Goal: Task Accomplishment & Management: Use online tool/utility

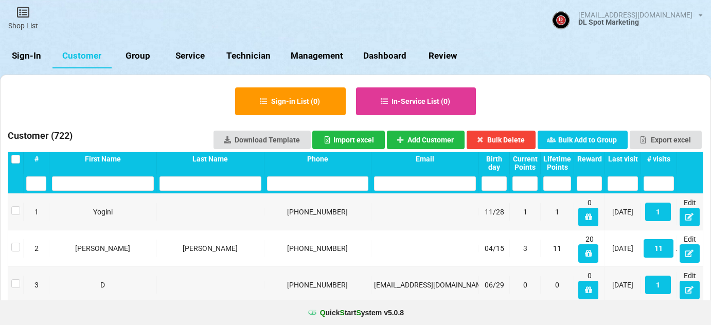
select select "25"
click at [37, 56] on link "Sign-In" at bounding box center [26, 56] width 53 height 25
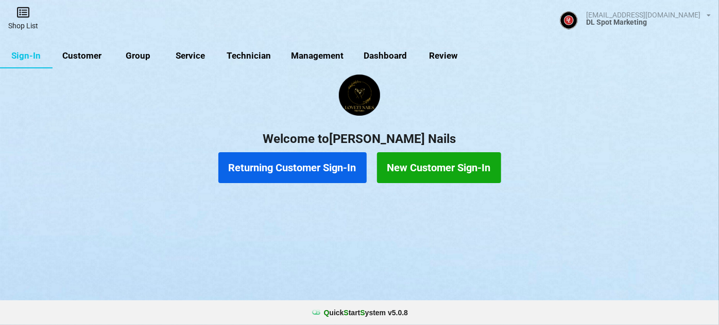
click at [25, 20] on link "Shop List" at bounding box center [23, 18] width 46 height 37
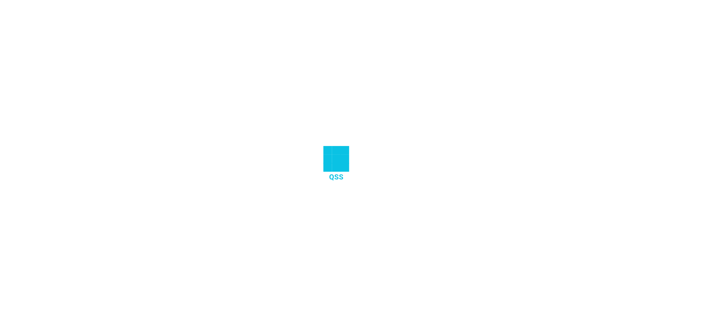
select select "25"
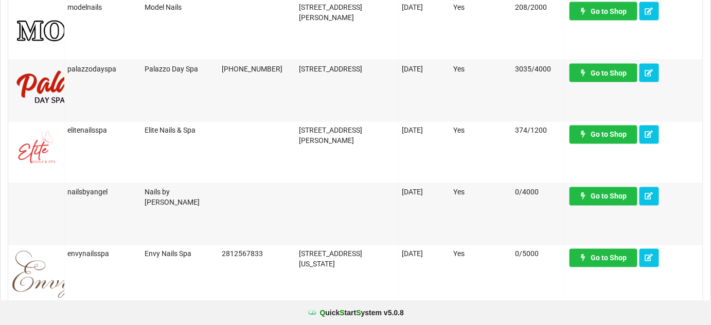
scroll to position [561, 0]
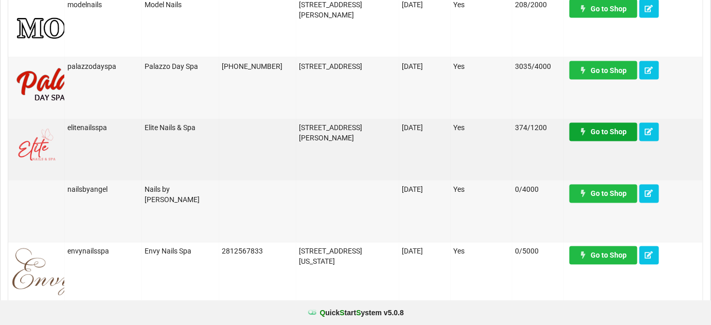
click at [612, 134] on link "Go to Shop" at bounding box center [604, 132] width 68 height 19
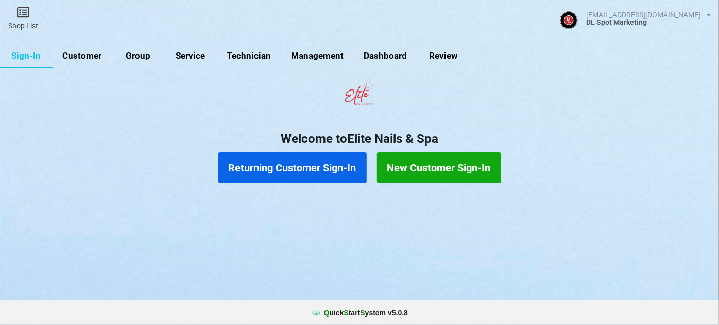
click at [85, 56] on link "Customer" at bounding box center [82, 56] width 59 height 25
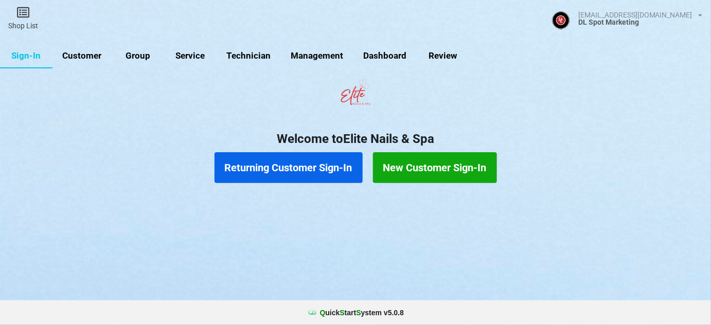
select select "25"
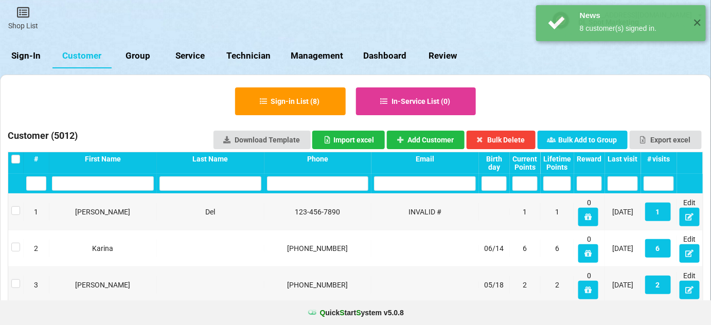
click at [630, 157] on div "Last visit" at bounding box center [623, 159] width 30 height 8
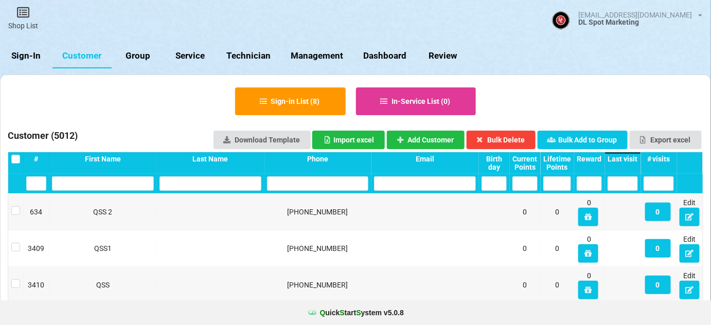
click at [630, 157] on div "Last visit" at bounding box center [623, 159] width 30 height 8
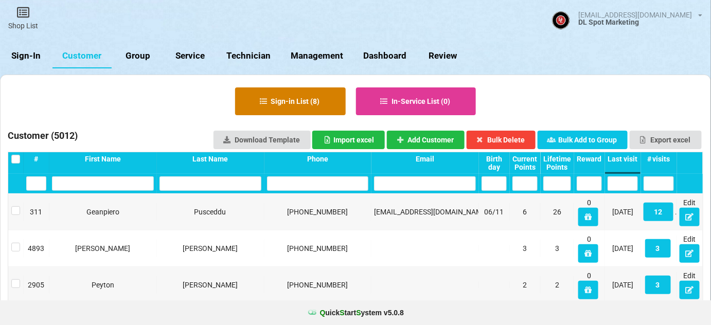
click at [289, 105] on button "Sign-in List ( 8 )" at bounding box center [290, 102] width 111 height 28
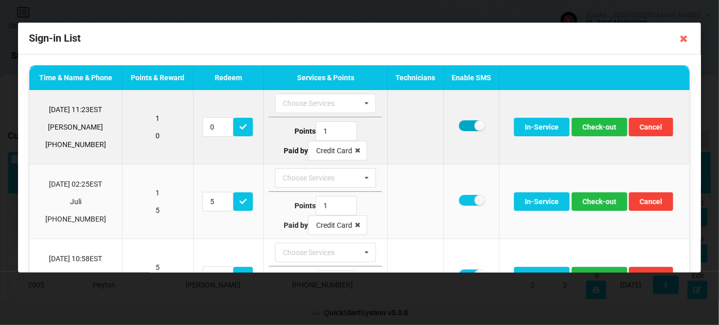
click at [464, 125] on label at bounding box center [471, 125] width 25 height 11
checkbox input "false"
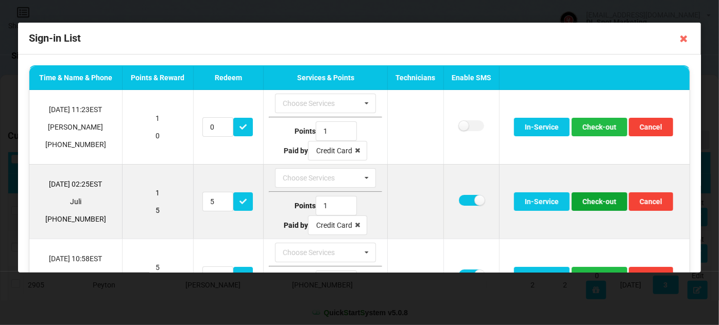
click at [600, 197] on button "Check-out" at bounding box center [599, 202] width 56 height 19
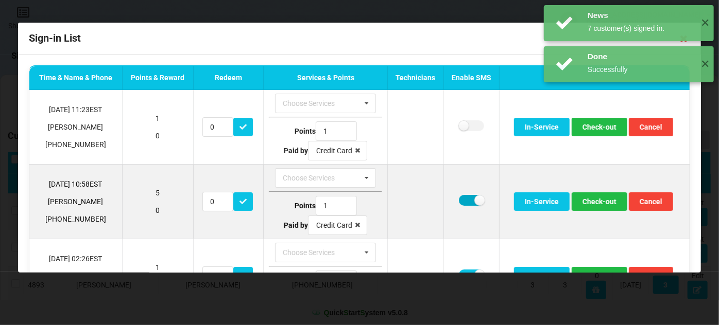
drag, startPoint x: 459, startPoint y: 197, endPoint x: 464, endPoint y: 196, distance: 5.2
click at [459, 196] on label at bounding box center [471, 200] width 25 height 11
checkbox input "false"
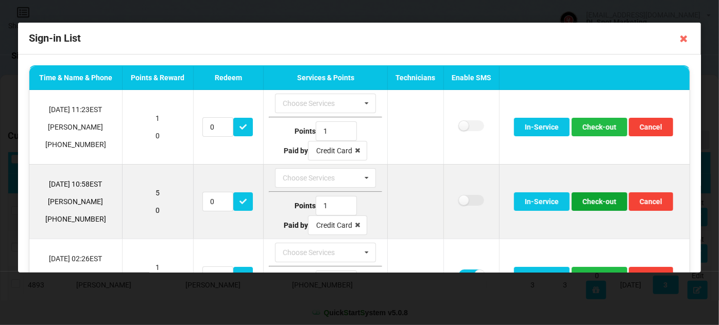
click at [597, 203] on button "Check-out" at bounding box center [599, 202] width 56 height 19
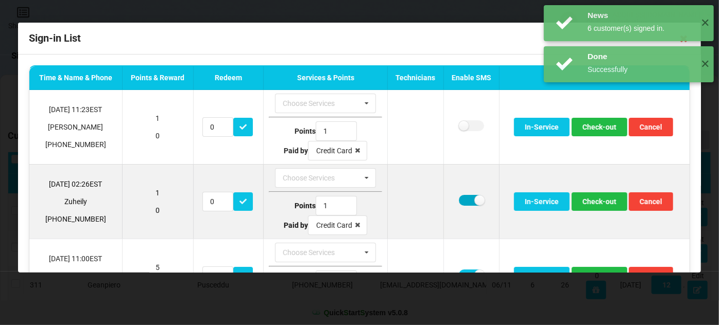
click at [459, 200] on label at bounding box center [471, 200] width 25 height 11
checkbox input "false"
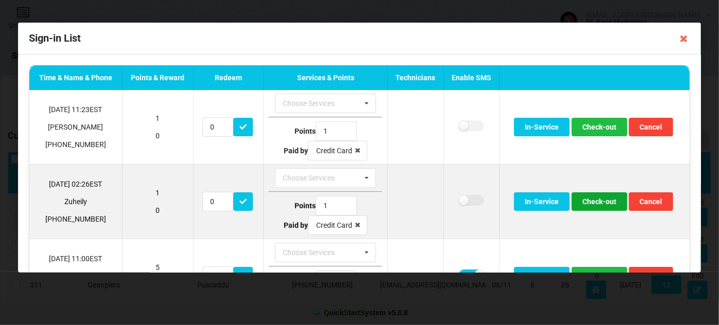
click at [596, 201] on button "Check-out" at bounding box center [599, 202] width 56 height 19
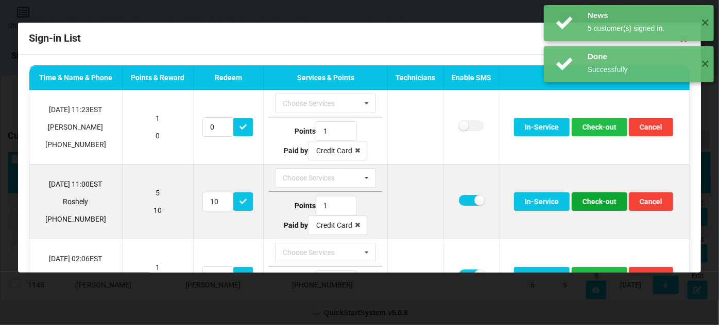
click at [589, 201] on button "Check-out" at bounding box center [599, 202] width 56 height 19
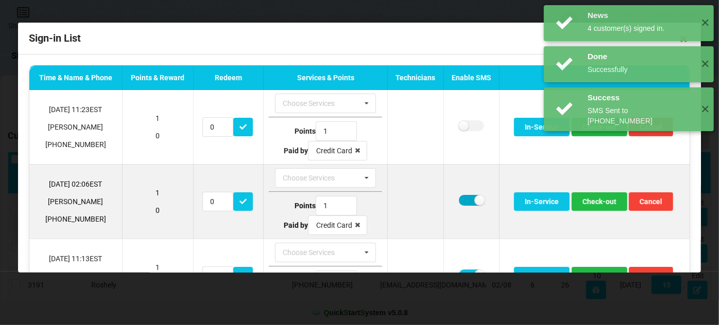
click at [460, 199] on label at bounding box center [471, 200] width 25 height 11
checkbox input "false"
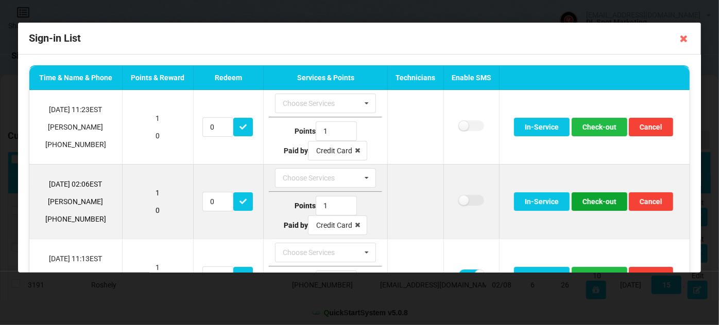
click at [593, 201] on button "Check-out" at bounding box center [599, 202] width 56 height 19
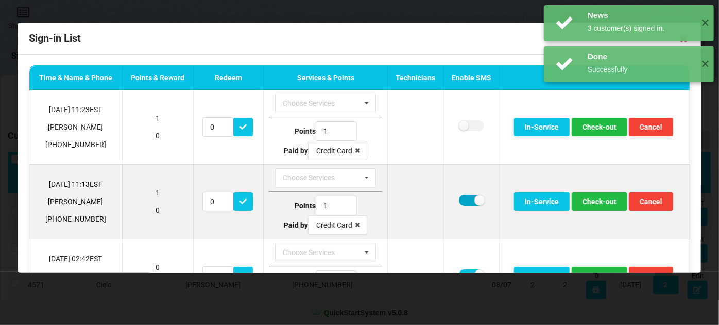
click at [464, 200] on label at bounding box center [471, 200] width 25 height 11
checkbox input "false"
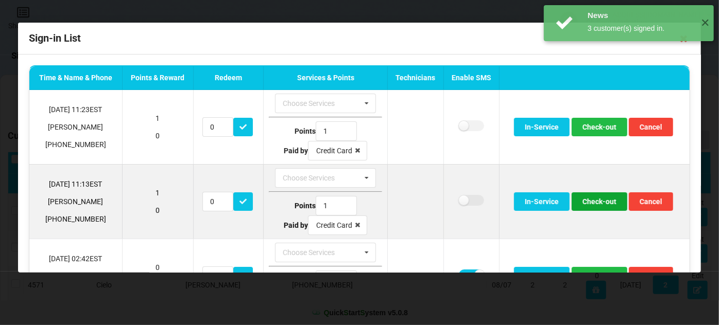
click at [596, 204] on button "Check-out" at bounding box center [599, 202] width 56 height 19
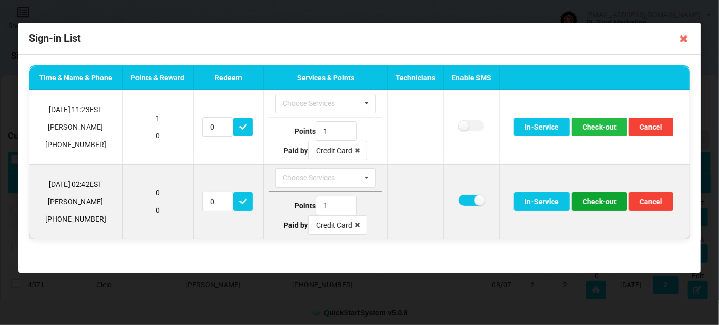
click at [601, 202] on button "Check-out" at bounding box center [599, 202] width 56 height 19
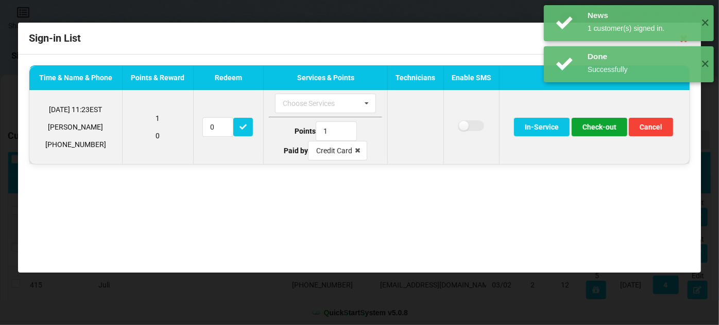
click at [601, 129] on button "Check-out" at bounding box center [599, 127] width 56 height 19
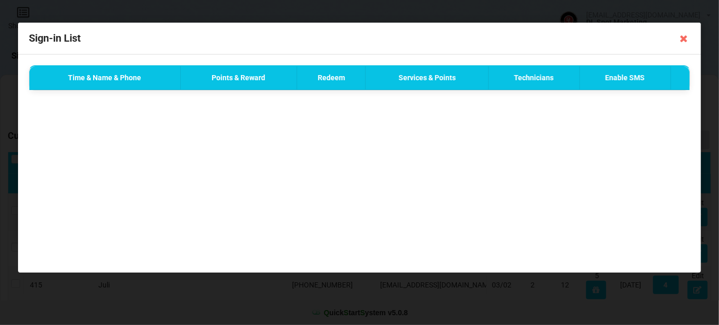
drag, startPoint x: 684, startPoint y: 38, endPoint x: 617, endPoint y: 51, distance: 67.6
click at [683, 38] on icon at bounding box center [683, 38] width 16 height 16
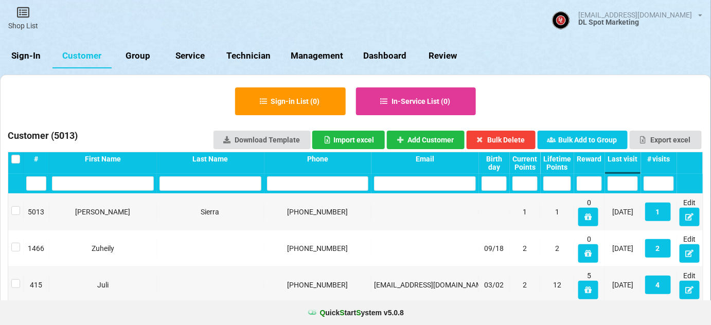
click at [19, 51] on link "Sign-In" at bounding box center [26, 56] width 53 height 25
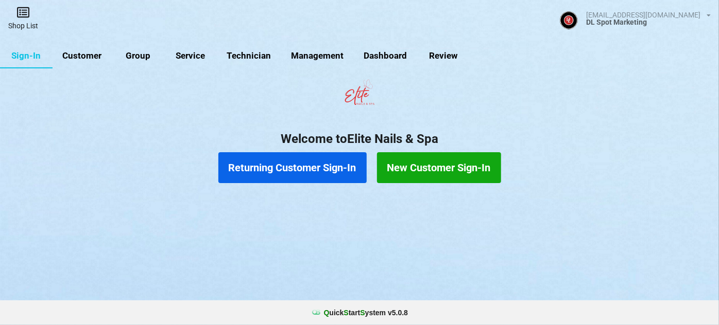
click at [27, 27] on link "Shop List" at bounding box center [23, 18] width 46 height 37
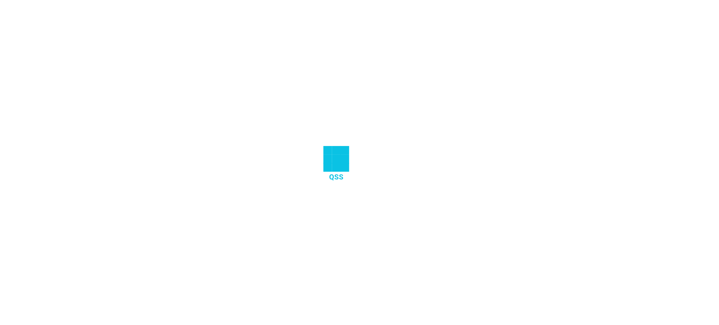
select select "25"
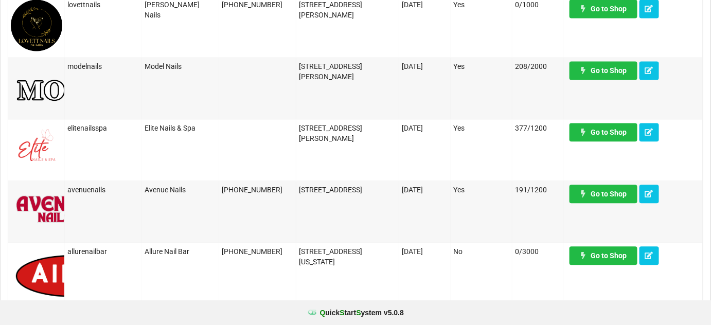
scroll to position [686, 0]
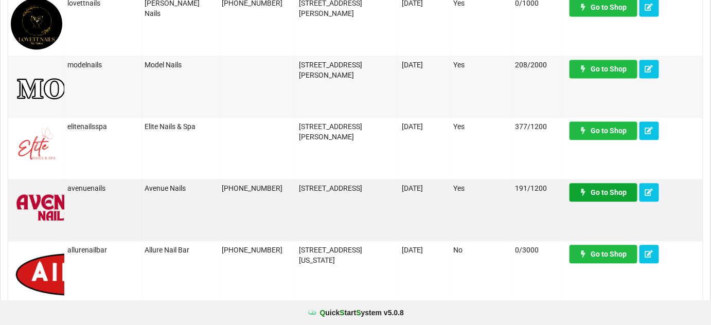
click at [608, 193] on link "Go to Shop" at bounding box center [604, 192] width 68 height 19
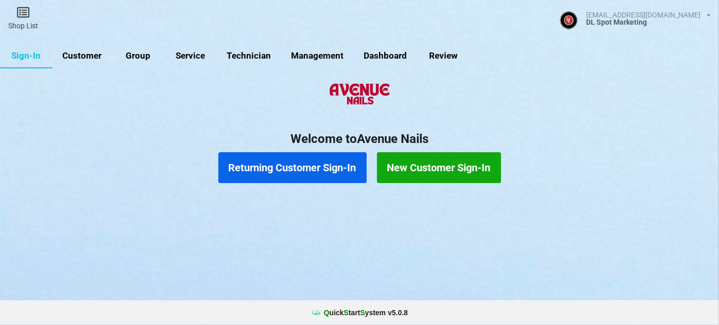
click at [83, 55] on link "Customer" at bounding box center [82, 56] width 59 height 25
select select "25"
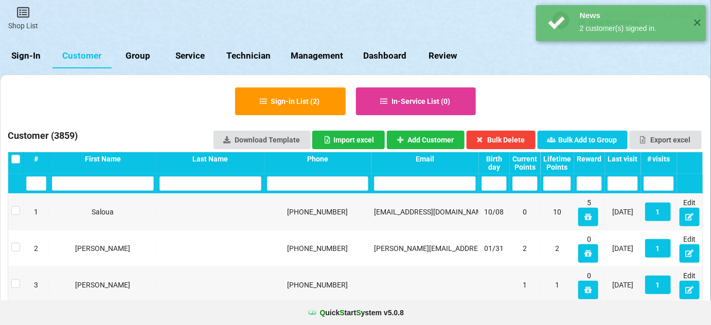
click at [633, 158] on div "Last visit" at bounding box center [623, 159] width 30 height 8
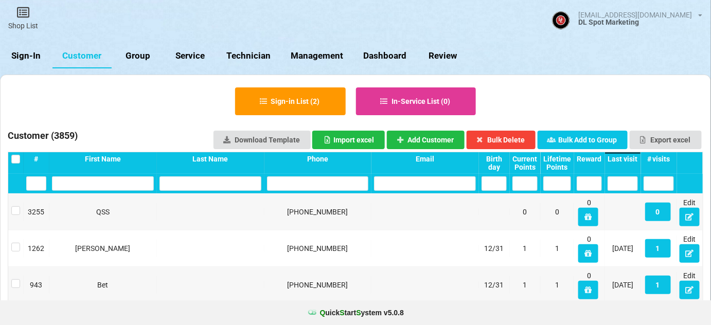
click at [632, 158] on div "Last visit" at bounding box center [623, 159] width 30 height 8
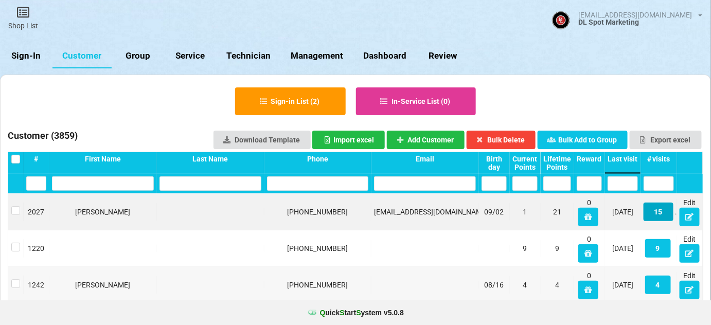
click at [658, 211] on button "15" at bounding box center [659, 212] width 30 height 19
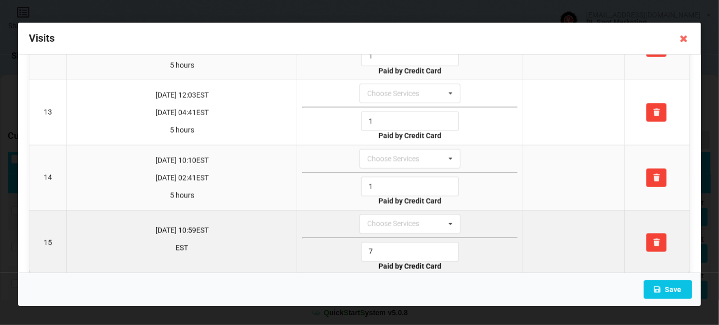
scroll to position [795, 0]
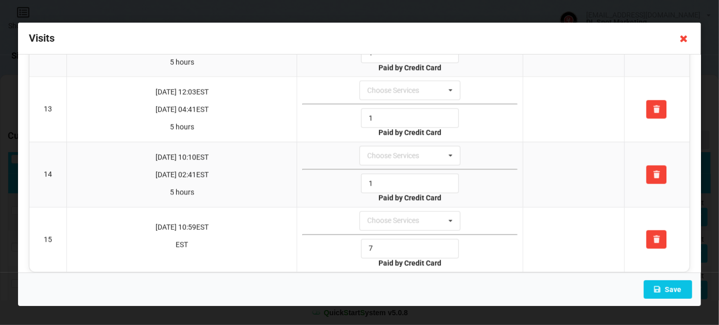
click at [682, 39] on icon at bounding box center [683, 38] width 16 height 16
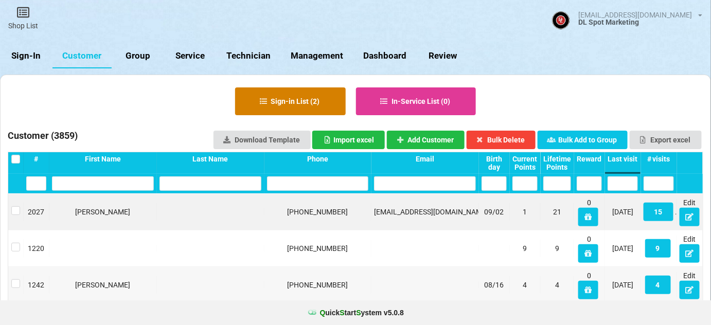
click at [301, 99] on button "Sign-in List ( 2 )" at bounding box center [290, 102] width 111 height 28
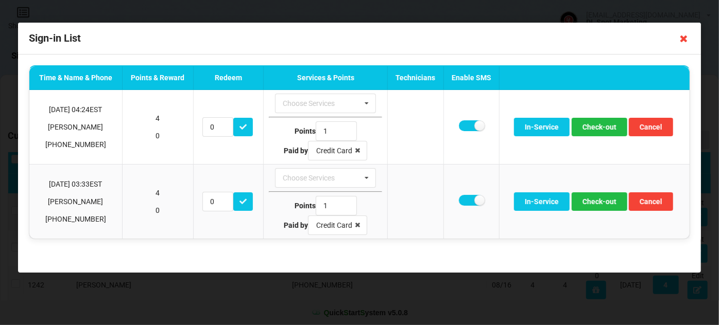
click at [687, 41] on icon at bounding box center [683, 38] width 16 height 16
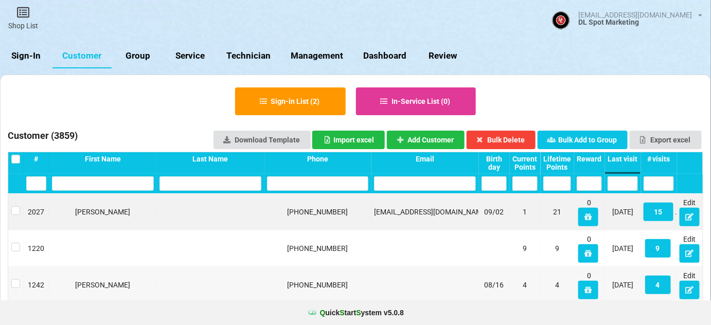
click at [36, 56] on link "Sign-In" at bounding box center [26, 56] width 53 height 25
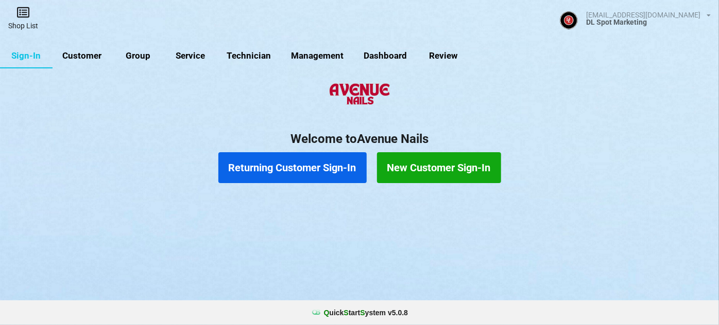
click at [32, 30] on link "Shop List" at bounding box center [23, 18] width 46 height 37
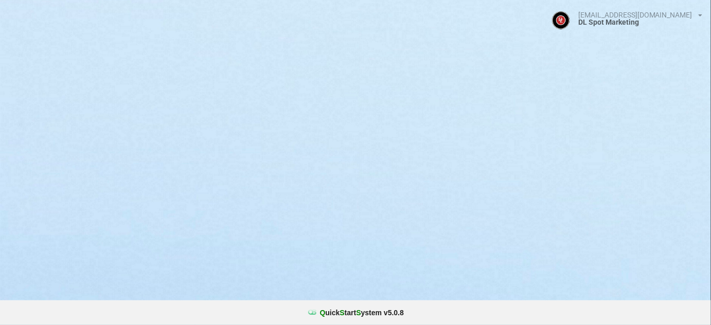
select select "25"
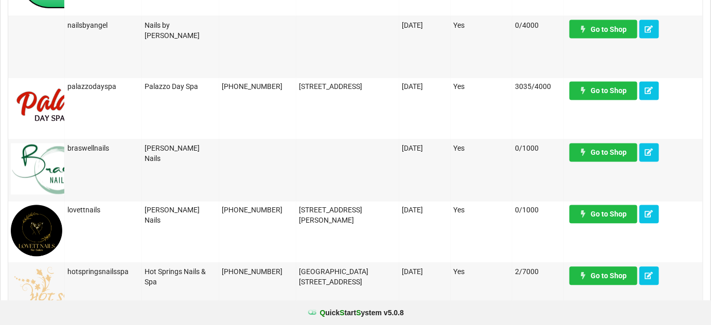
scroll to position [624, 0]
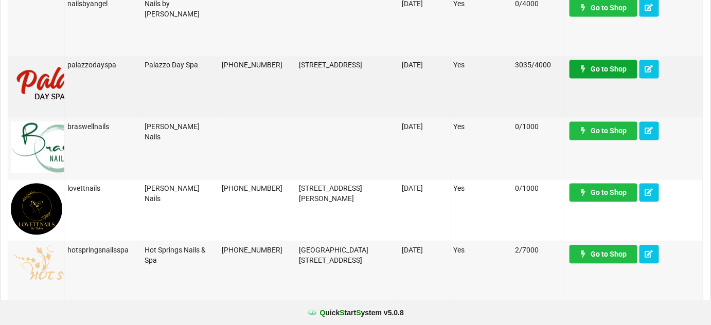
click at [611, 72] on link "Go to Shop" at bounding box center [604, 69] width 68 height 19
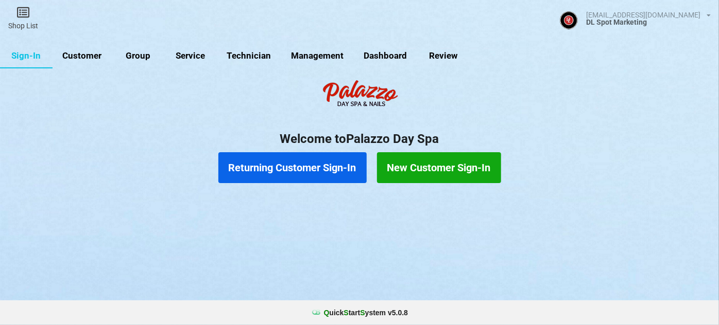
click at [93, 55] on link "Customer" at bounding box center [82, 56] width 59 height 25
select select "25"
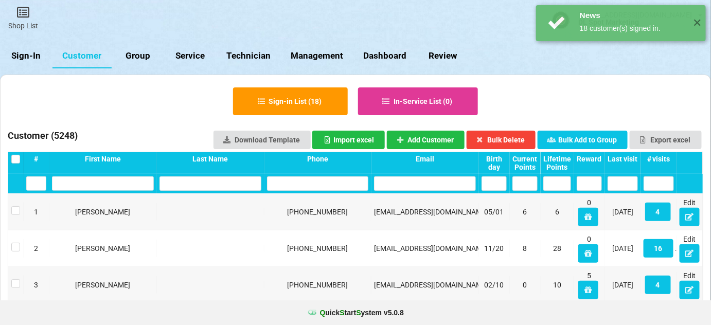
click at [631, 159] on div "Last visit" at bounding box center [623, 159] width 30 height 8
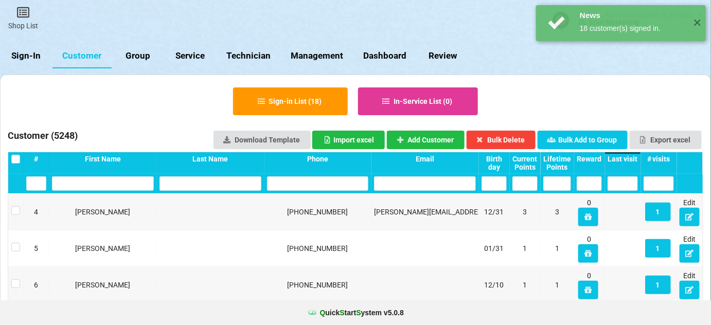
click at [631, 159] on div "Last visit" at bounding box center [623, 159] width 30 height 8
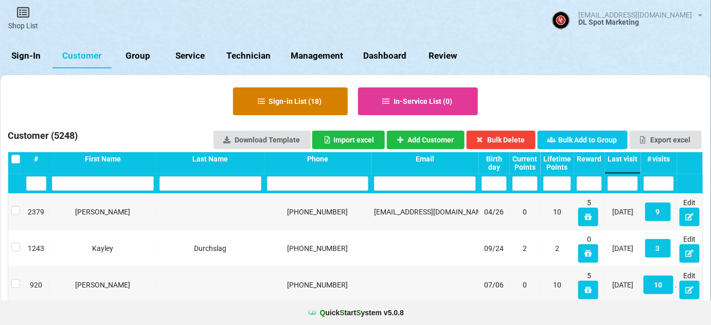
click at [281, 91] on button "Sign-in List ( 18 )" at bounding box center [290, 102] width 115 height 28
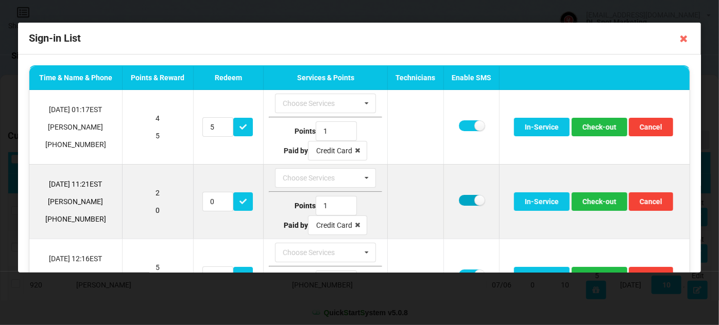
click at [466, 203] on label at bounding box center [471, 200] width 25 height 11
checkbox input "false"
click at [604, 204] on button "Check-out" at bounding box center [599, 202] width 56 height 19
click at [461, 200] on label at bounding box center [471, 200] width 25 height 11
checkbox input "false"
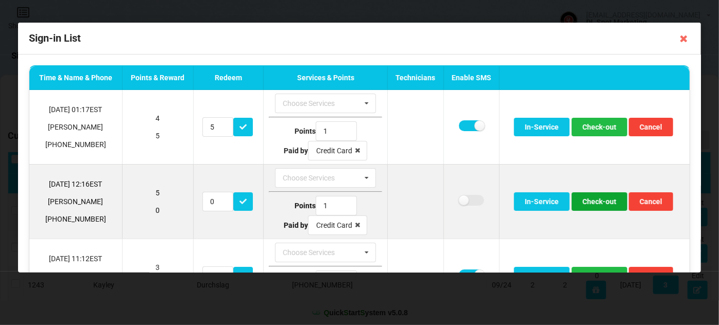
click at [583, 198] on button "Check-out" at bounding box center [599, 202] width 56 height 19
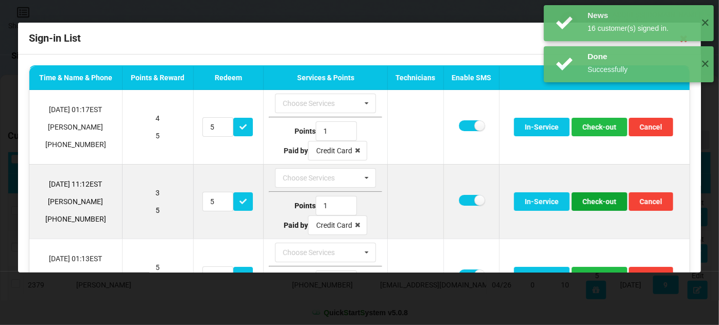
click at [585, 199] on button "Check-out" at bounding box center [599, 202] width 56 height 19
click at [585, 201] on button "Check-out" at bounding box center [599, 202] width 56 height 19
click at [460, 200] on label at bounding box center [471, 200] width 25 height 11
checkbox input "false"
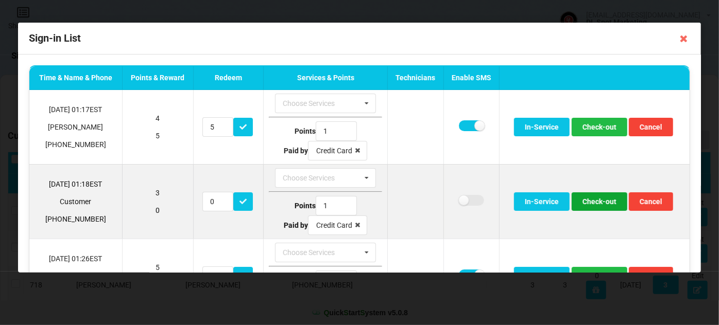
click at [592, 197] on button "Check-out" at bounding box center [599, 202] width 56 height 19
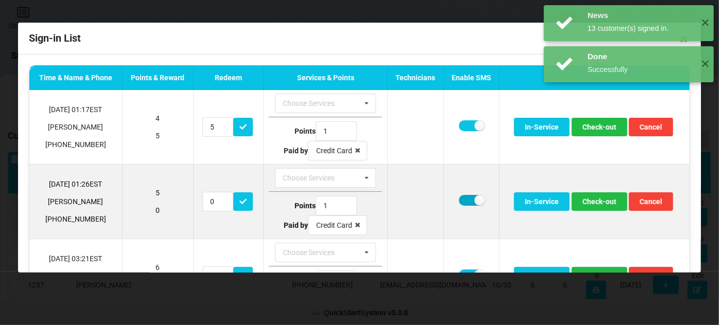
click at [460, 200] on label at bounding box center [471, 200] width 25 height 11
checkbox input "false"
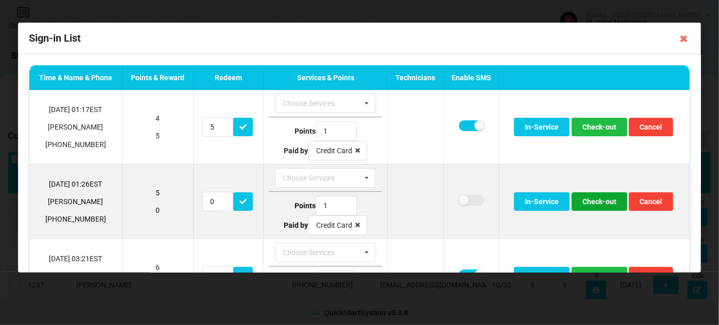
click at [597, 201] on button "Check-out" at bounding box center [599, 202] width 56 height 19
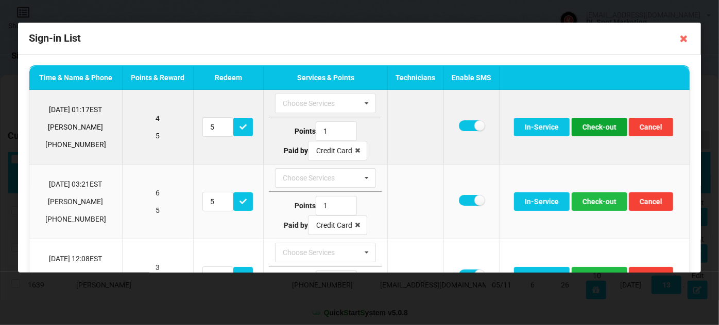
click at [595, 125] on button "Check-out" at bounding box center [599, 127] width 56 height 19
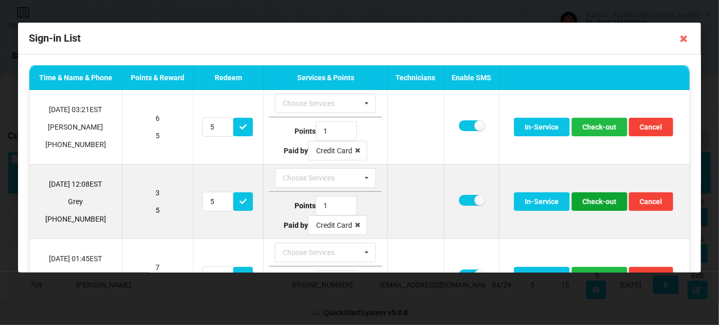
click at [589, 205] on button "Check-out" at bounding box center [599, 202] width 56 height 19
click at [459, 199] on label at bounding box center [471, 200] width 25 height 11
checkbox input "false"
click at [604, 200] on button "Check-out" at bounding box center [599, 202] width 56 height 19
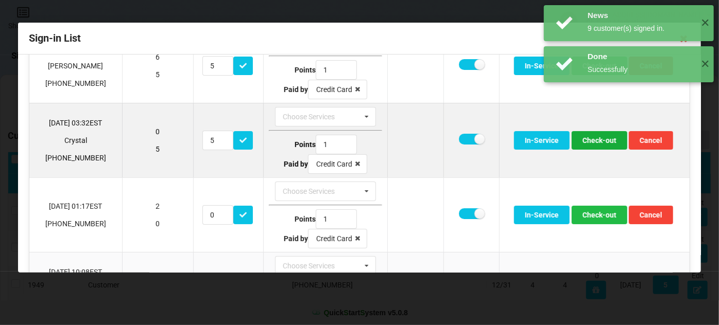
scroll to position [125, 0]
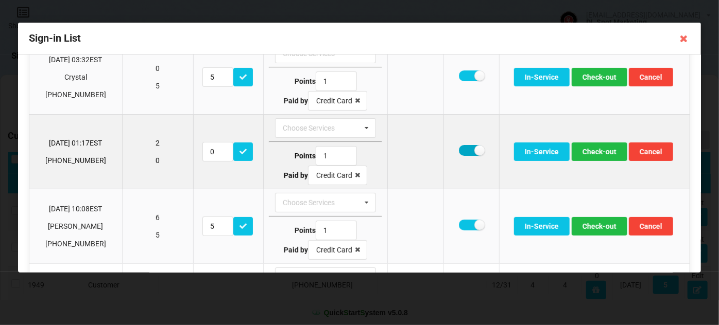
drag, startPoint x: 465, startPoint y: 148, endPoint x: 475, endPoint y: 148, distance: 9.8
click at [465, 148] on label at bounding box center [471, 150] width 25 height 11
checkbox input "false"
click at [592, 147] on button "Check-out" at bounding box center [599, 152] width 56 height 19
click at [589, 148] on button "Check-out" at bounding box center [599, 152] width 56 height 19
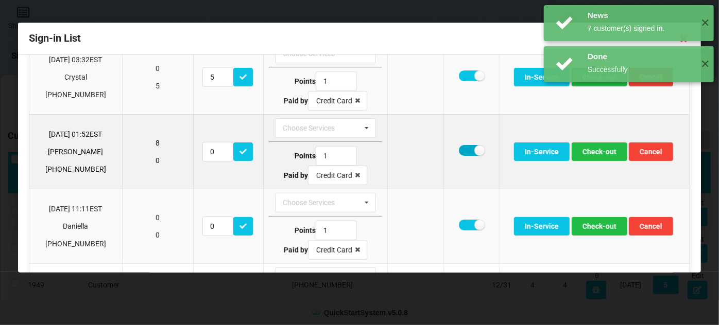
click at [464, 149] on label at bounding box center [471, 150] width 25 height 11
checkbox input "false"
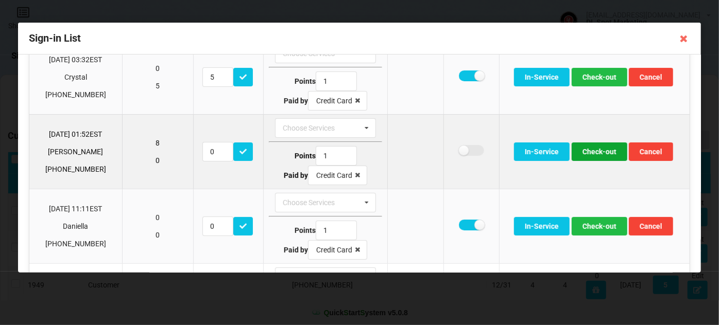
click at [591, 150] on button "Check-out" at bounding box center [599, 152] width 56 height 19
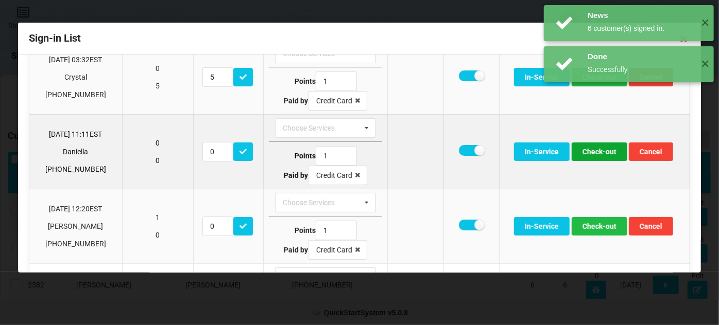
click at [590, 150] on button "Check-out" at bounding box center [599, 152] width 56 height 19
click at [466, 149] on label at bounding box center [471, 150] width 25 height 11
checkbox input "false"
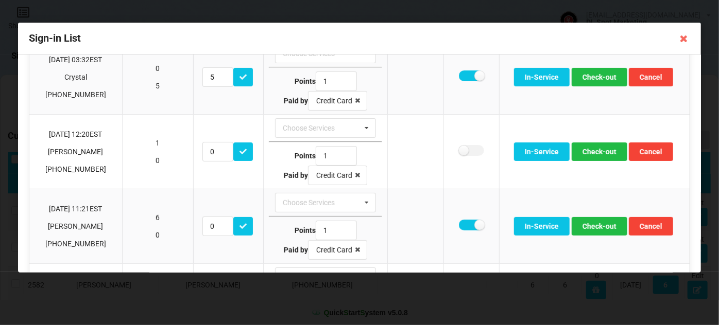
click at [596, 150] on div "Done Successfully ✕" at bounding box center [629, 147] width 170 height 36
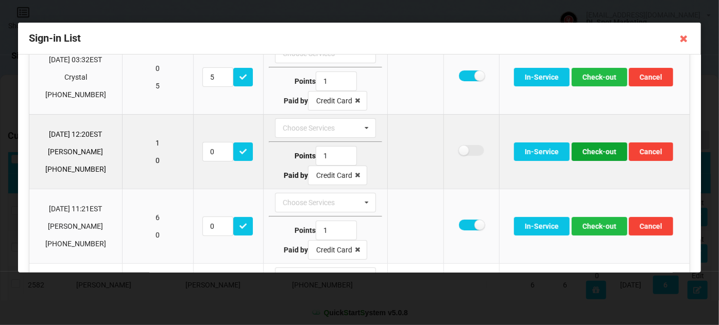
click at [596, 150] on button "Check-out" at bounding box center [599, 152] width 56 height 19
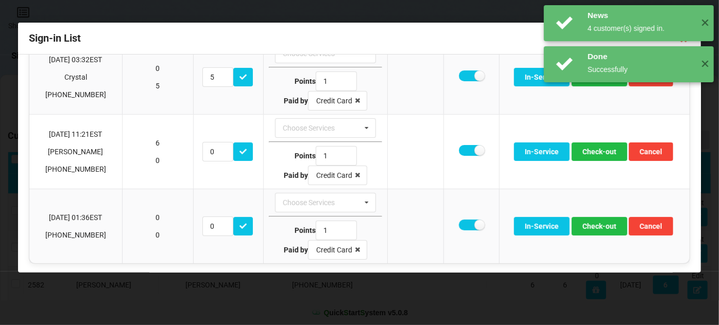
scroll to position [124, 0]
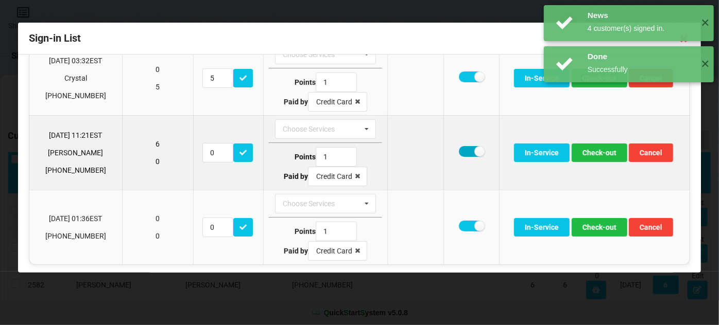
click at [460, 147] on label at bounding box center [471, 151] width 25 height 11
checkbox input "false"
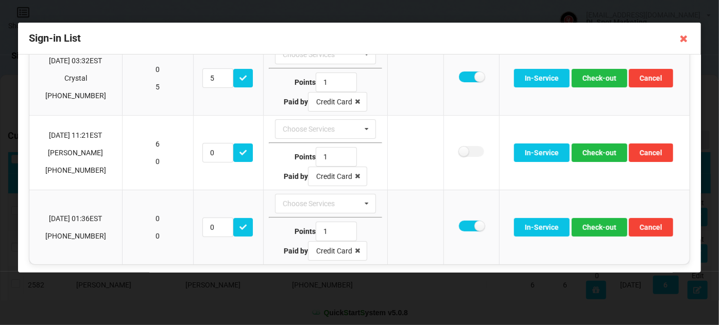
click at [598, 151] on body "News 6 customer(s) signed in. ✕ Done Successfully ✕ Shop List dlmarketing61@gma…" at bounding box center [359, 162] width 719 height 325
click at [598, 151] on button "Check-out" at bounding box center [599, 153] width 56 height 19
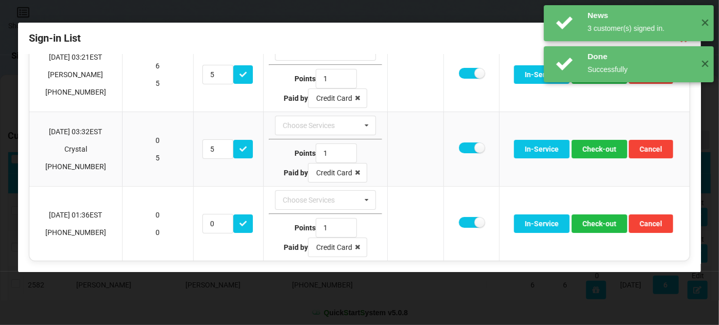
scroll to position [50, 0]
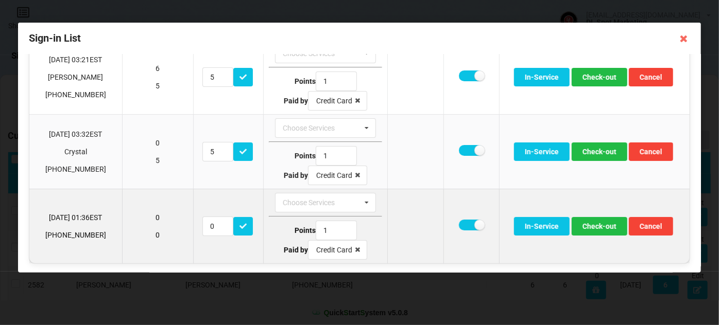
click at [623, 226] on td "In-Service Check-out Cancel" at bounding box center [594, 226] width 190 height 75
click at [587, 229] on button "Check-out" at bounding box center [599, 226] width 56 height 19
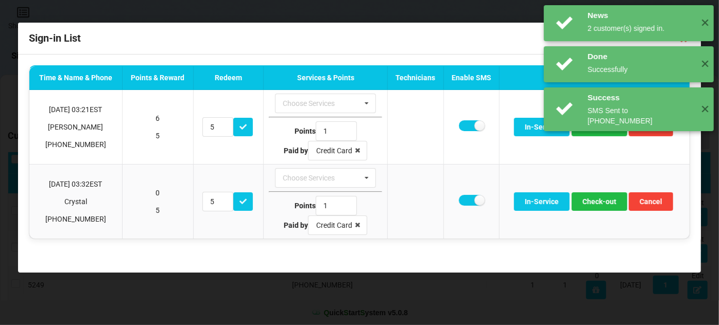
scroll to position [0, 0]
